Goal: Task Accomplishment & Management: Use online tool/utility

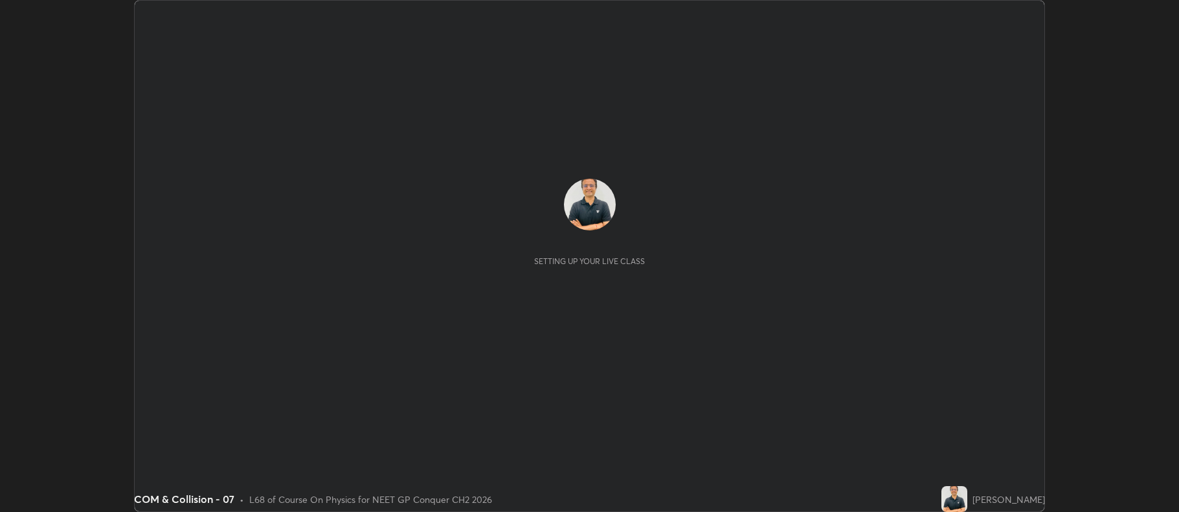
scroll to position [512, 1179]
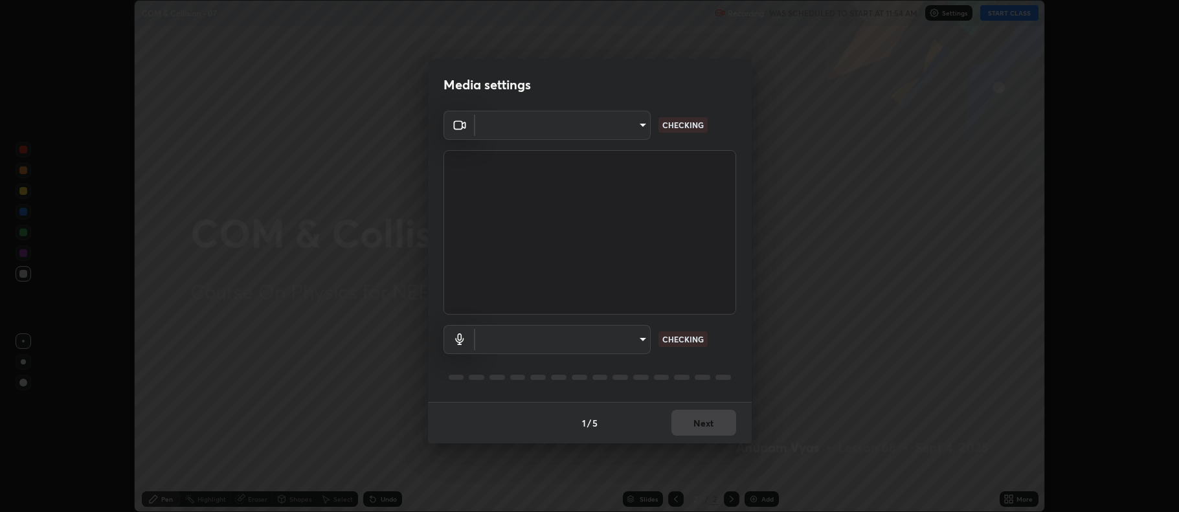
type input "5db75064d966c38022f0861f891c2b2deb8a9bf9a9a5a4ce251b0e0f2e365e36"
type input "default"
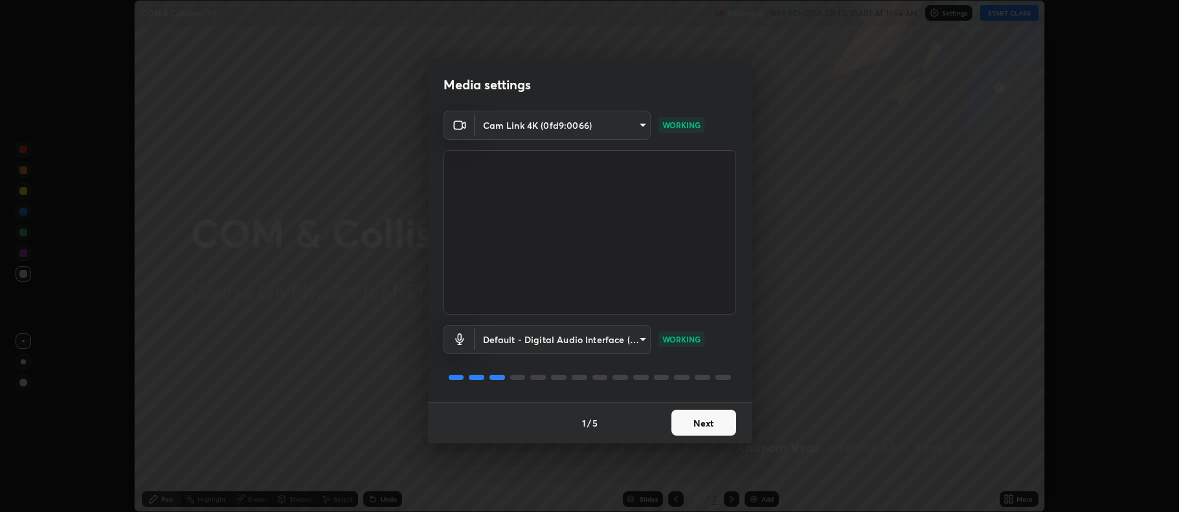
click at [717, 426] on button "Next" at bounding box center [703, 423] width 65 height 26
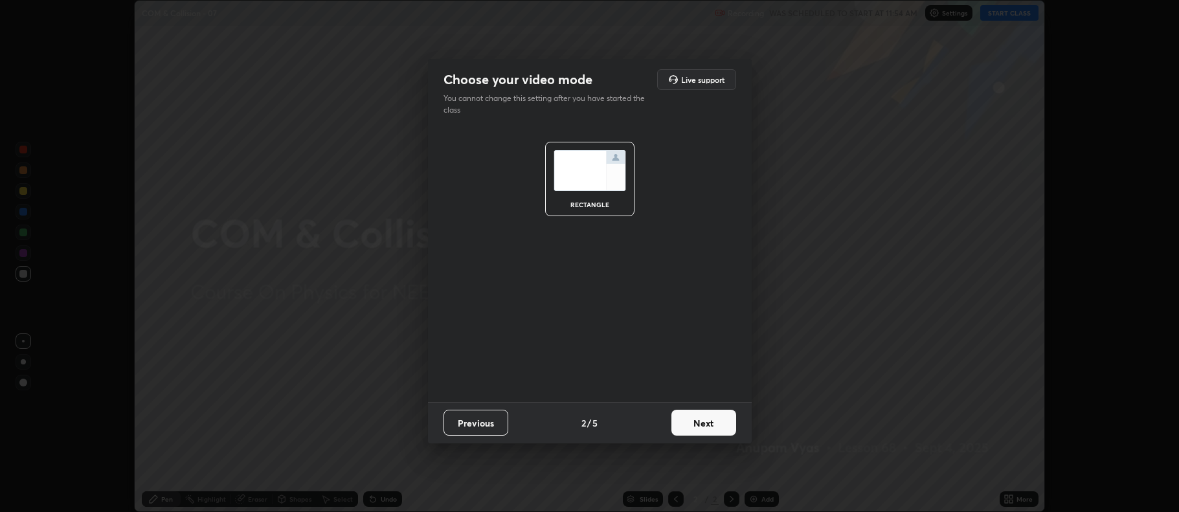
click at [714, 425] on button "Next" at bounding box center [703, 423] width 65 height 26
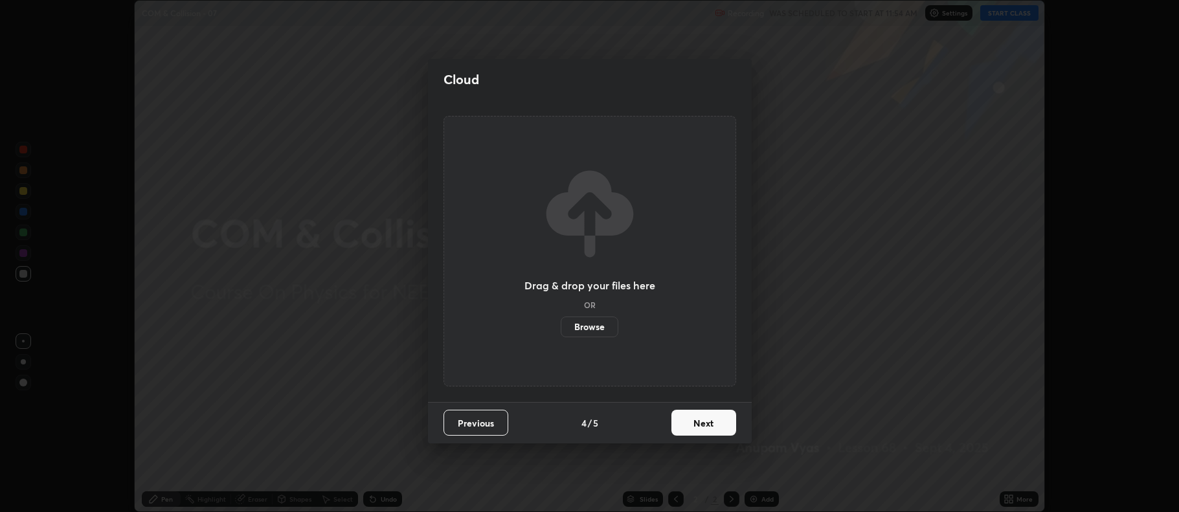
click at [713, 422] on button "Next" at bounding box center [703, 423] width 65 height 26
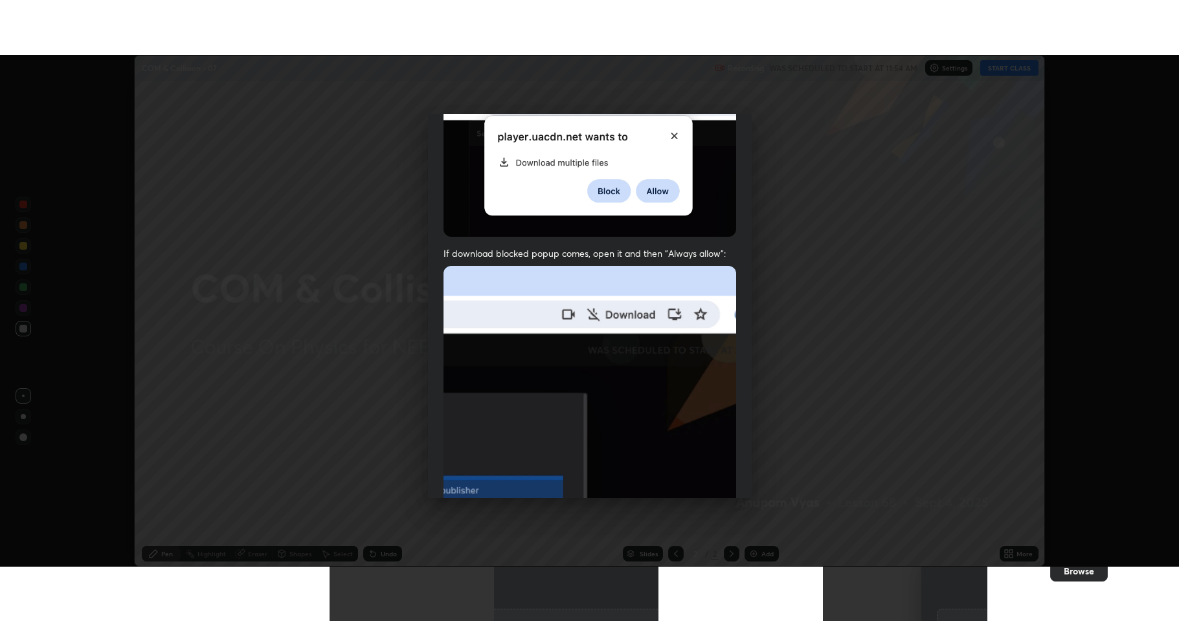
scroll to position [263, 0]
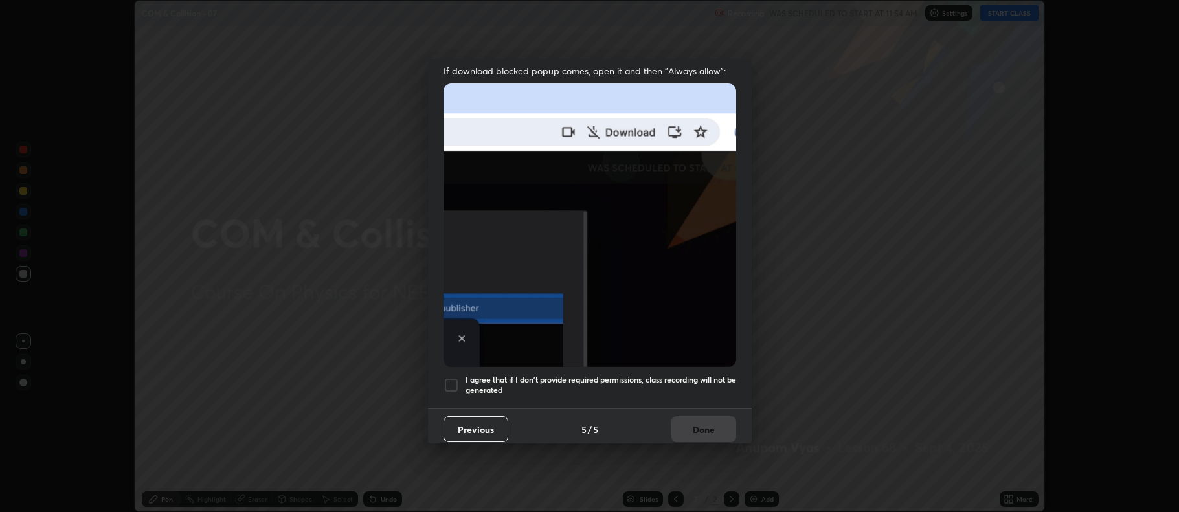
click at [450, 377] on div at bounding box center [451, 385] width 16 height 16
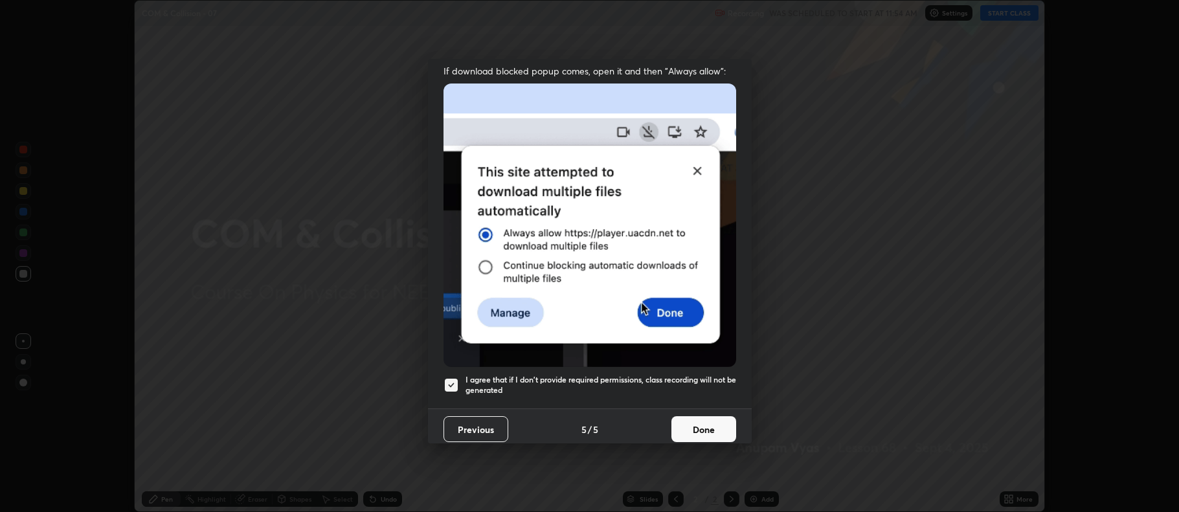
click at [683, 421] on button "Done" at bounding box center [703, 429] width 65 height 26
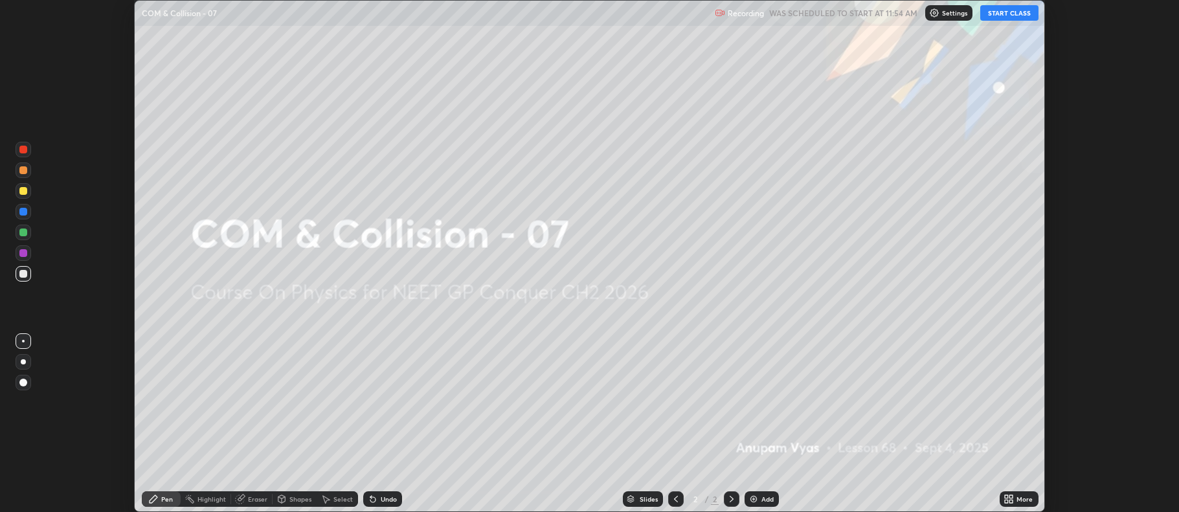
click at [1001, 12] on button "START CLASS" at bounding box center [1009, 13] width 58 height 16
click at [1016, 502] on div "More" at bounding box center [1018, 499] width 39 height 16
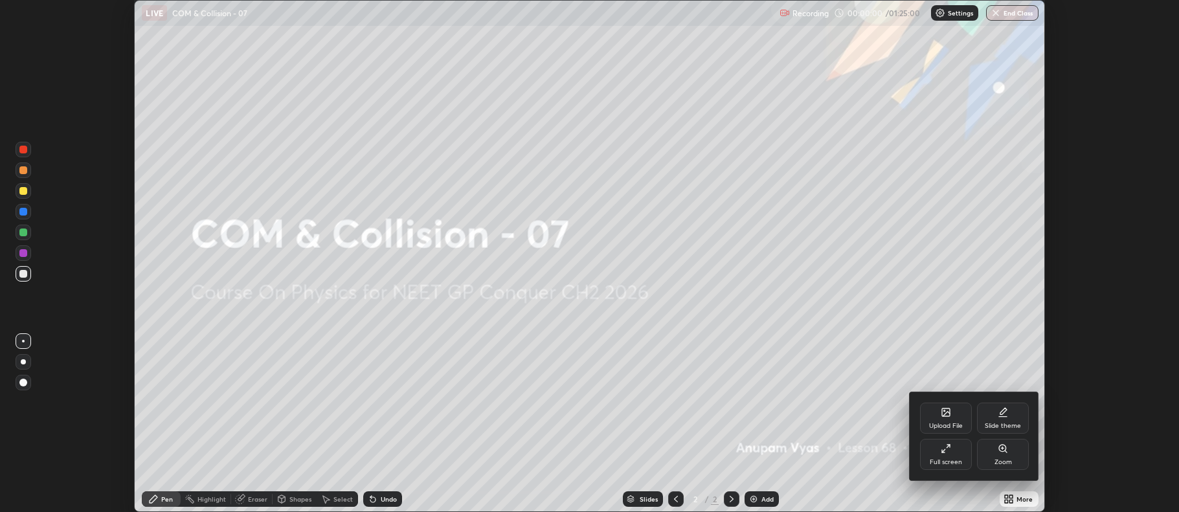
click at [935, 454] on div "Full screen" at bounding box center [946, 454] width 52 height 31
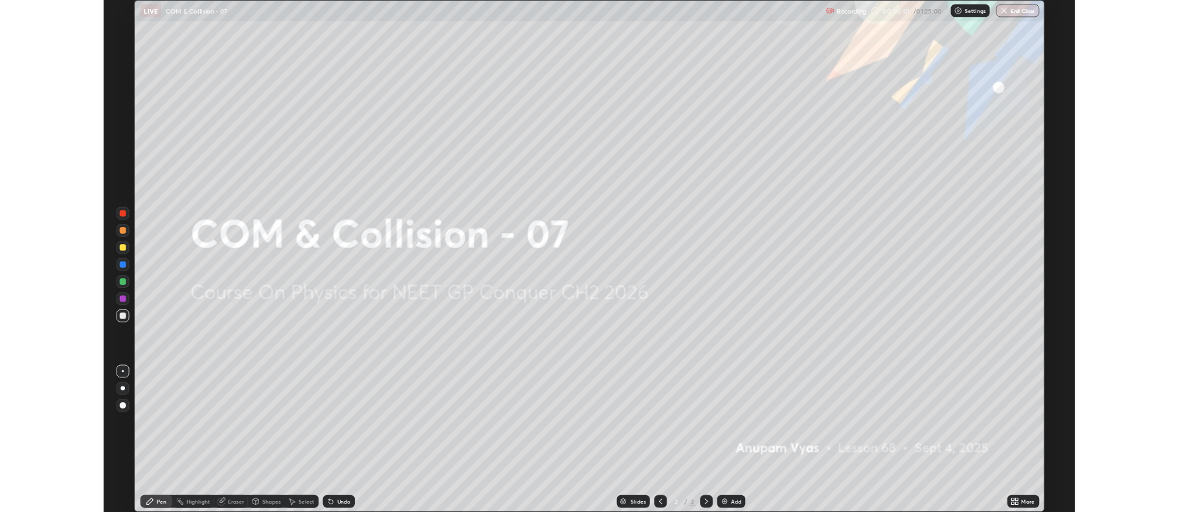
scroll to position [621, 1179]
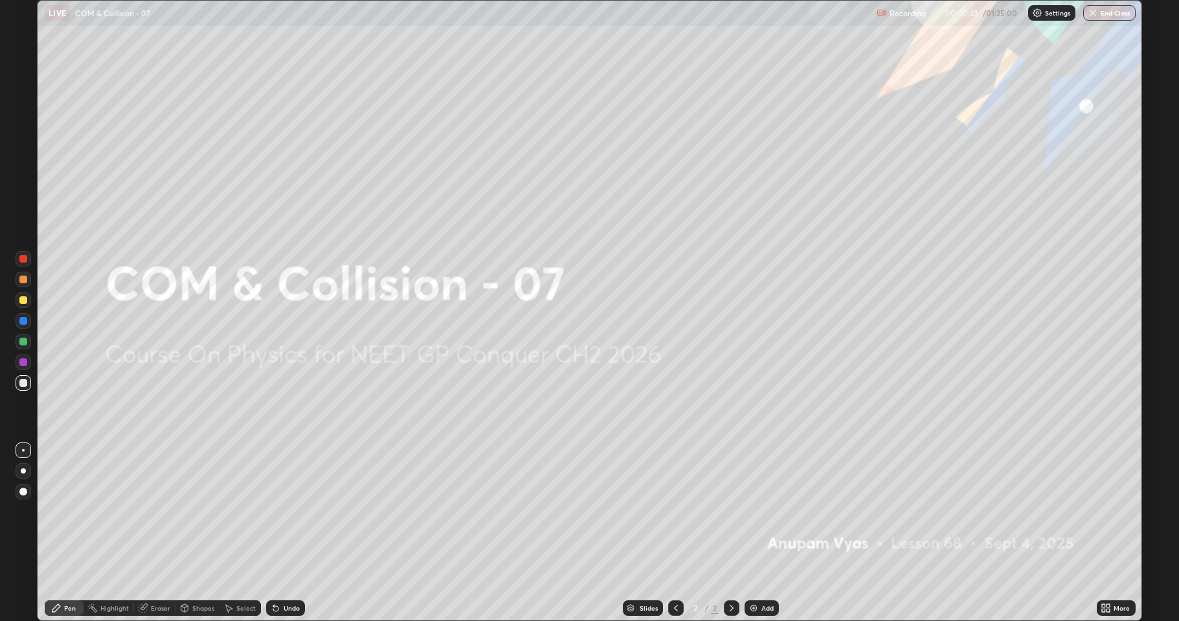
click at [23, 471] on div at bounding box center [23, 471] width 5 height 5
click at [761, 511] on div "Add" at bounding box center [767, 608] width 12 height 6
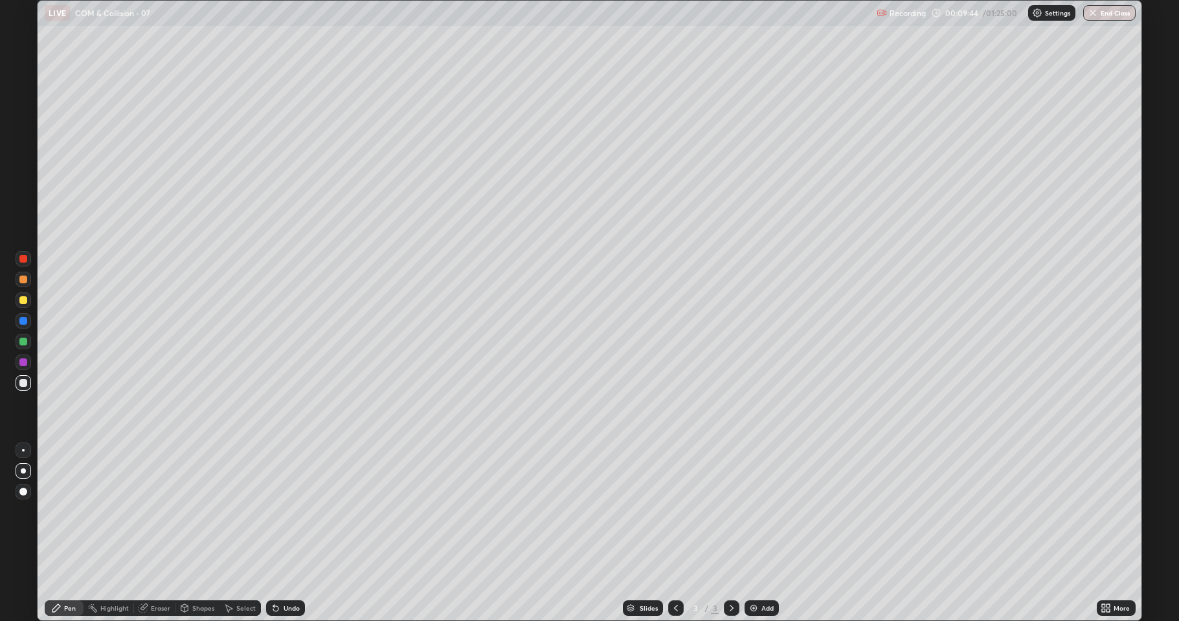
click at [763, 511] on div "Add" at bounding box center [767, 608] width 12 height 6
click at [290, 511] on div "Undo" at bounding box center [291, 608] width 16 height 6
click at [766, 511] on div "Add" at bounding box center [767, 608] width 12 height 6
click at [669, 511] on div at bounding box center [676, 609] width 16 height 16
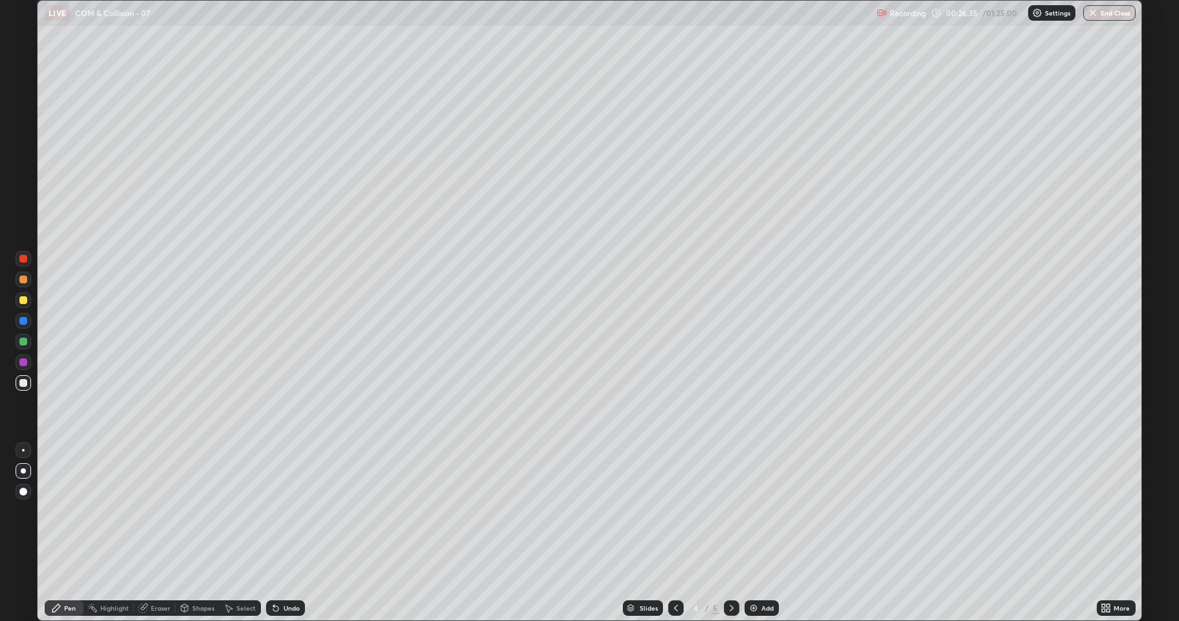
click at [730, 511] on icon at bounding box center [731, 608] width 10 height 10
click at [157, 511] on div "Eraser" at bounding box center [160, 608] width 19 height 6
click at [68, 511] on div "Pen" at bounding box center [70, 608] width 12 height 6
click at [155, 511] on div "Eraser" at bounding box center [160, 608] width 19 height 6
click at [67, 511] on div "Pen" at bounding box center [70, 608] width 12 height 6
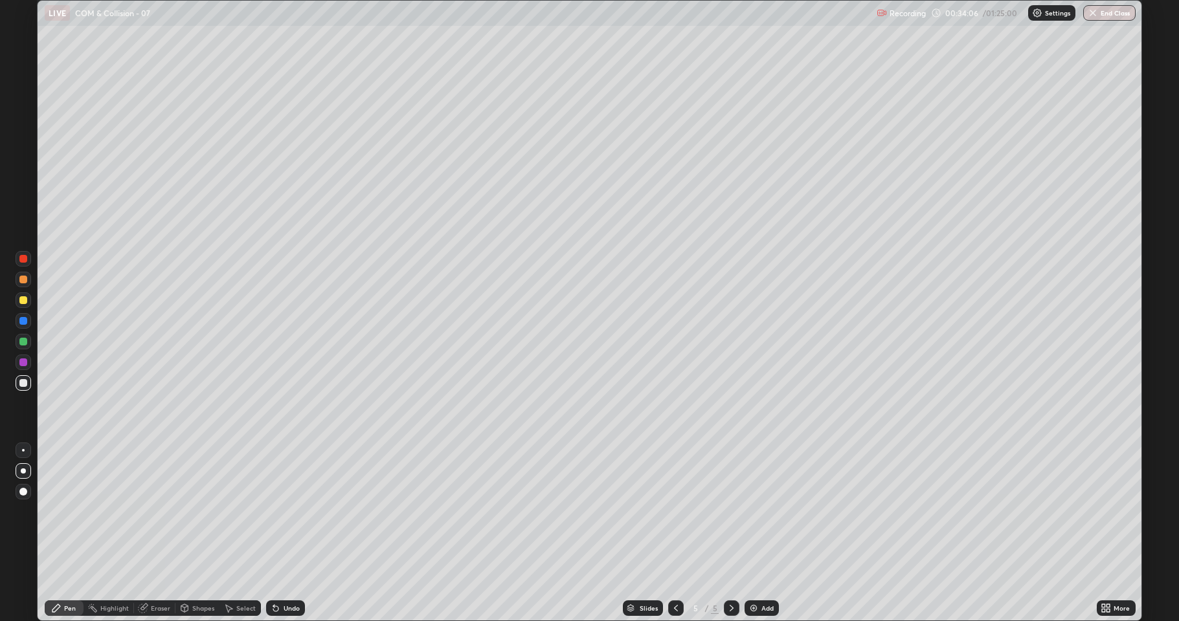
click at [768, 511] on div "Add" at bounding box center [767, 608] width 12 height 6
click at [25, 344] on div at bounding box center [23, 342] width 8 height 8
click at [24, 300] on div at bounding box center [23, 300] width 8 height 8
click at [764, 511] on div "Add" at bounding box center [761, 609] width 34 height 16
click at [26, 384] on div at bounding box center [23, 383] width 8 height 8
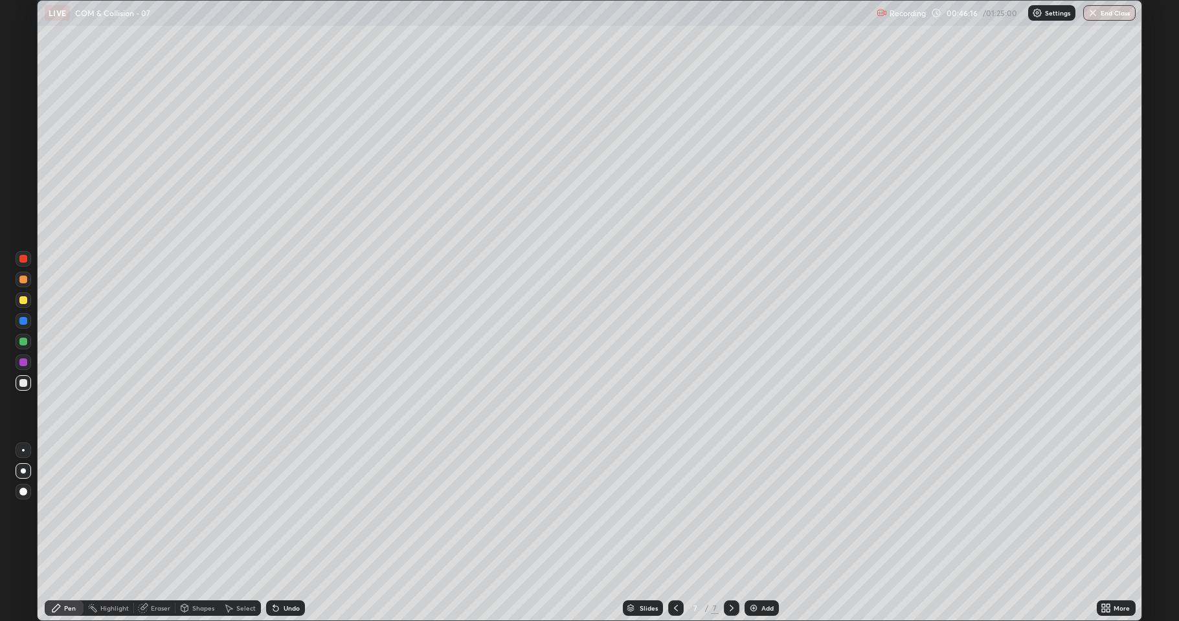
click at [160, 511] on div "Eraser" at bounding box center [160, 608] width 19 height 6
click at [71, 511] on div "Pen" at bounding box center [70, 608] width 12 height 6
click at [22, 301] on div at bounding box center [23, 300] width 8 height 8
click at [26, 257] on div at bounding box center [23, 259] width 8 height 8
click at [762, 511] on div "Add" at bounding box center [767, 608] width 12 height 6
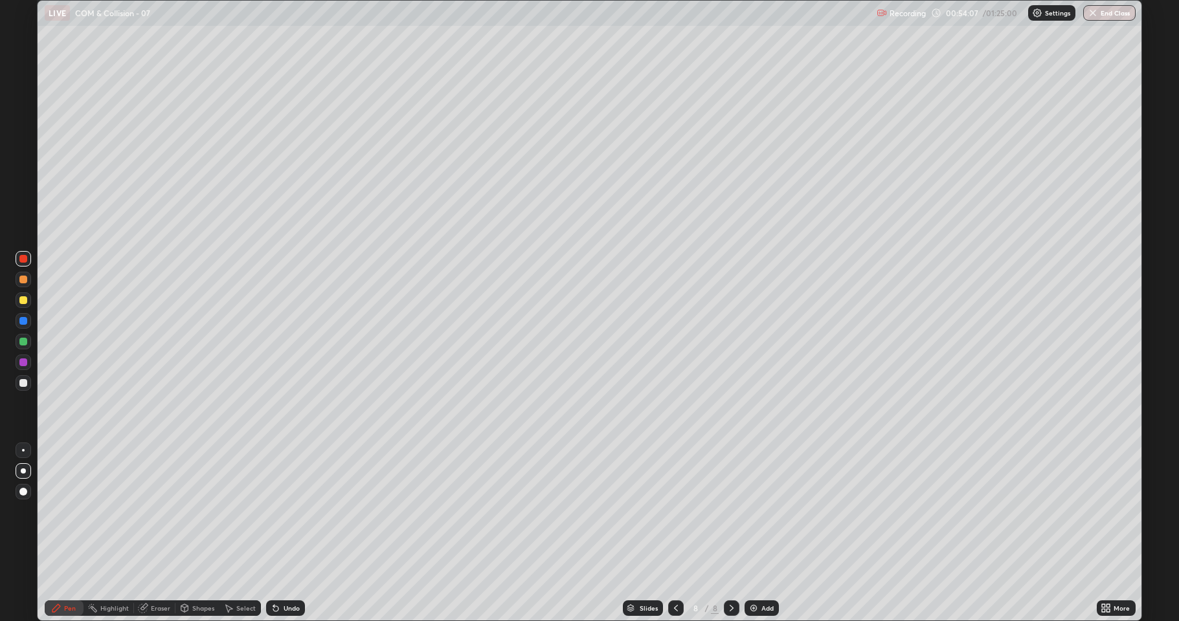
click at [21, 384] on div at bounding box center [23, 383] width 8 height 8
click at [23, 343] on div at bounding box center [23, 342] width 8 height 8
click at [767, 511] on div "Add" at bounding box center [767, 608] width 12 height 6
click at [20, 384] on div at bounding box center [23, 383] width 8 height 8
click at [674, 511] on icon at bounding box center [676, 608] width 4 height 6
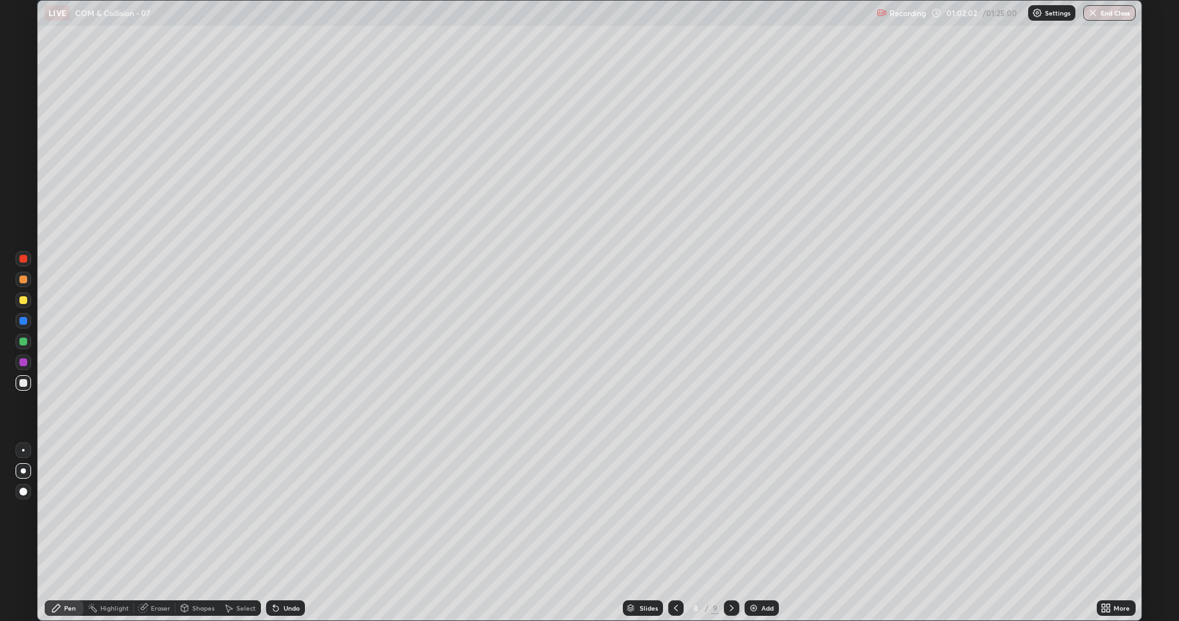
click at [25, 261] on div at bounding box center [23, 259] width 8 height 8
click at [729, 511] on icon at bounding box center [731, 608] width 10 height 10
click at [23, 388] on div at bounding box center [24, 383] width 16 height 16
click at [20, 258] on div at bounding box center [23, 259] width 8 height 8
click at [761, 511] on div "Add" at bounding box center [767, 608] width 12 height 6
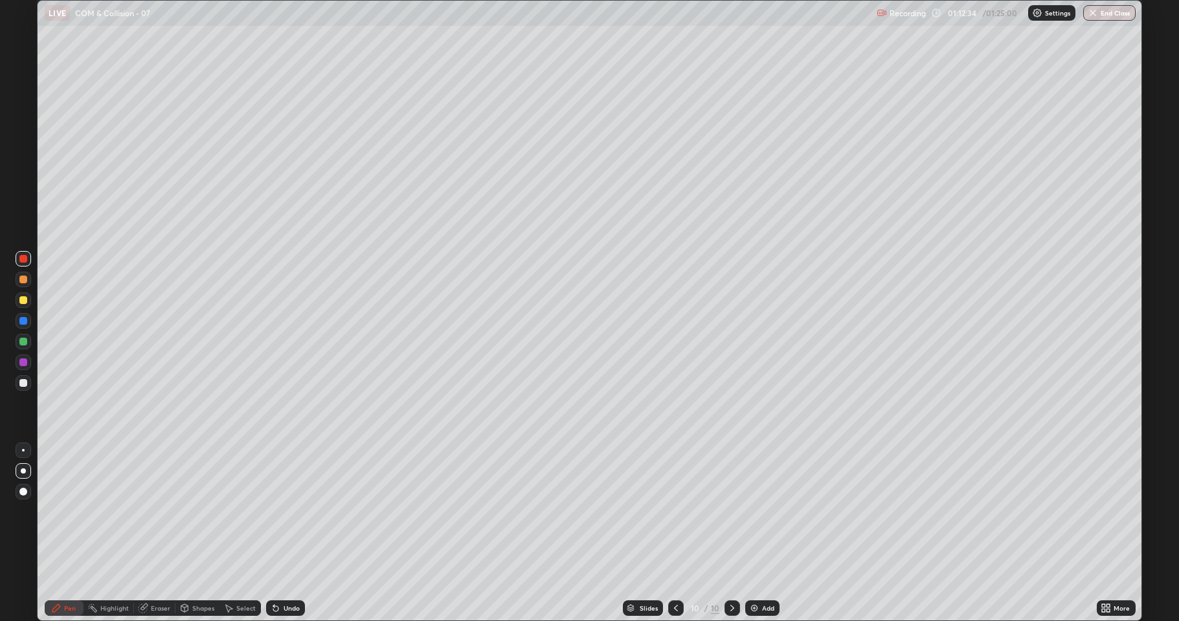
click at [23, 384] on div at bounding box center [23, 383] width 8 height 8
click at [1108, 15] on button "End Class" at bounding box center [1109, 13] width 52 height 16
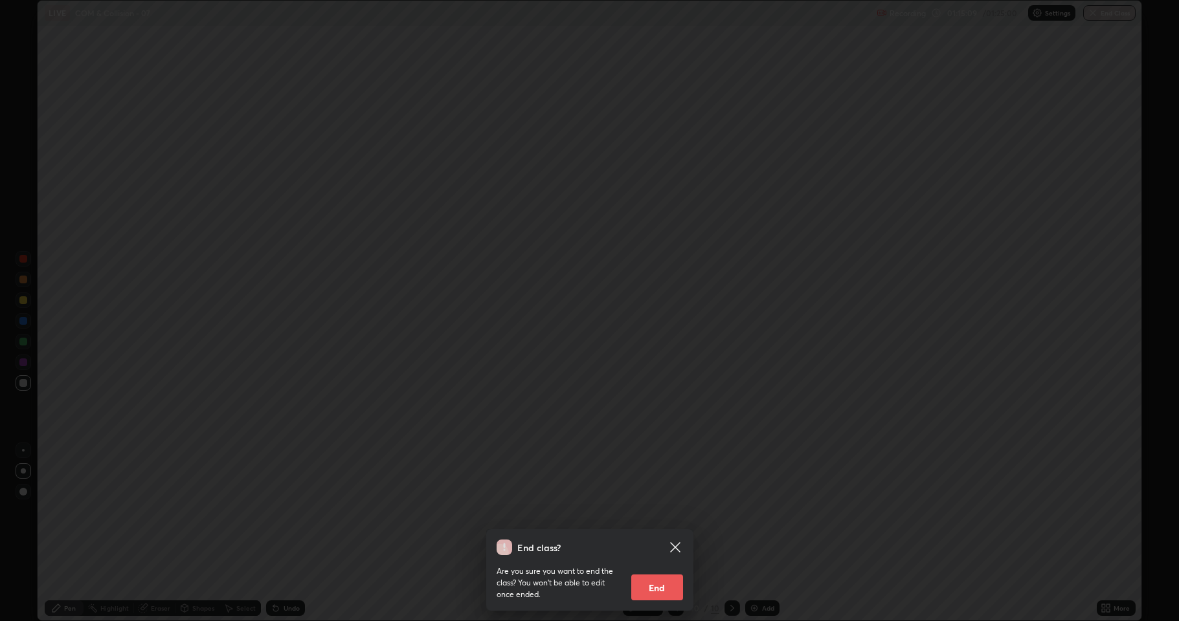
click at [668, 511] on button "End" at bounding box center [657, 588] width 52 height 26
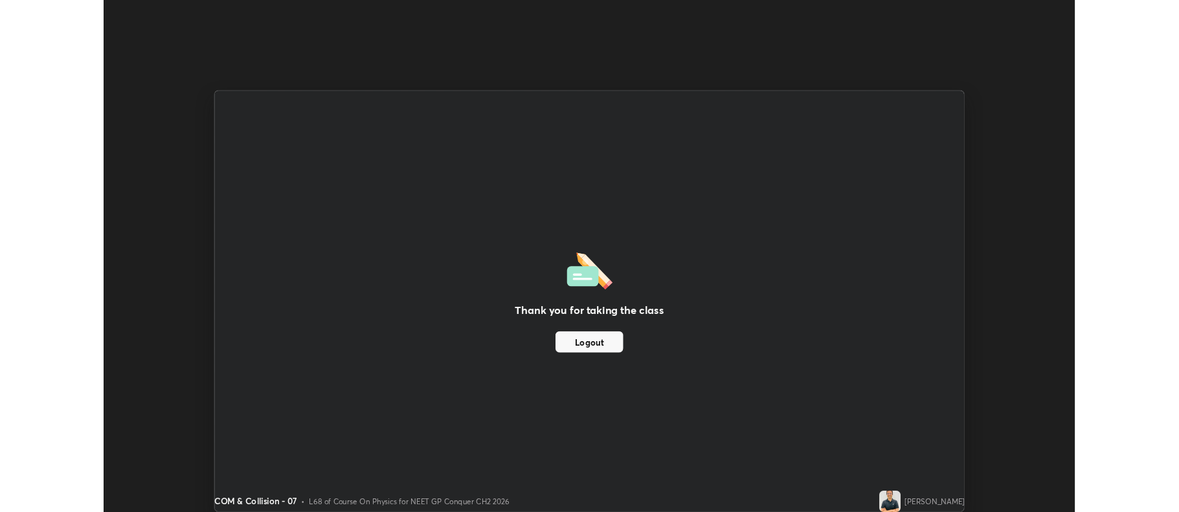
scroll to position [64213, 63546]
